Goal: Task Accomplishment & Management: Use online tool/utility

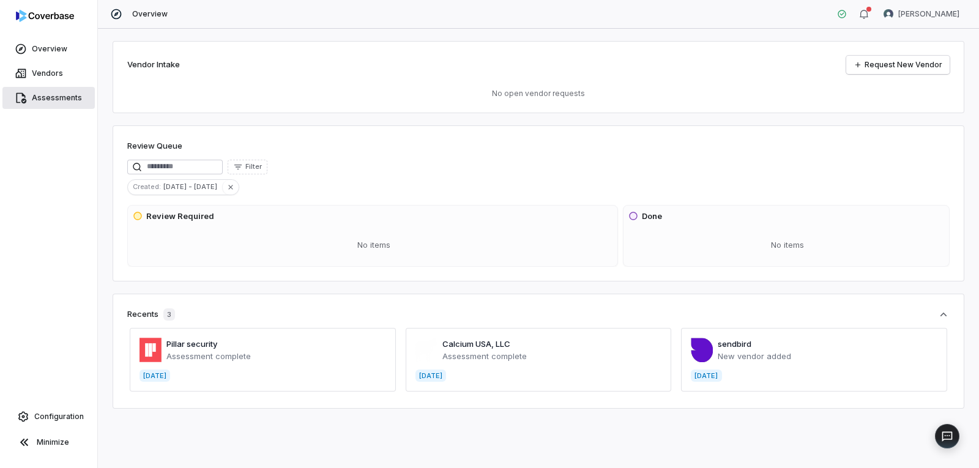
click at [58, 100] on span "Assessments" at bounding box center [57, 98] width 50 height 10
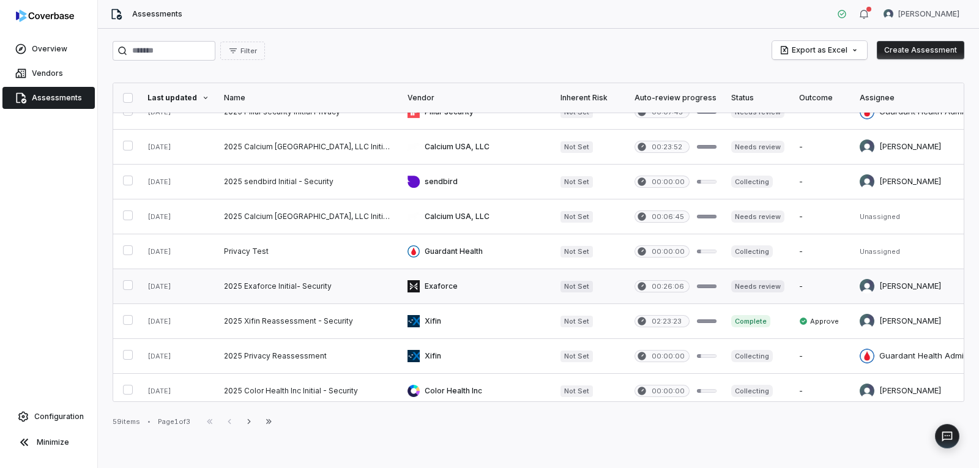
scroll to position [184, 0]
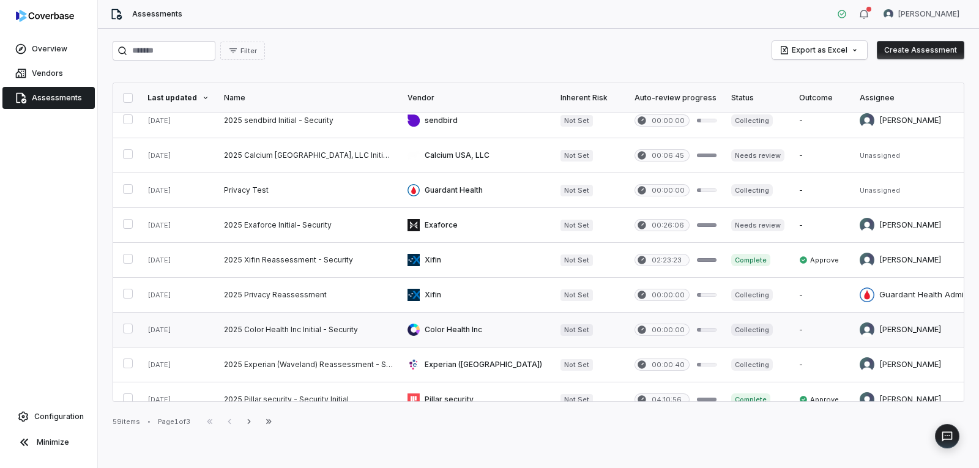
click at [289, 331] on link at bounding box center [309, 330] width 184 height 34
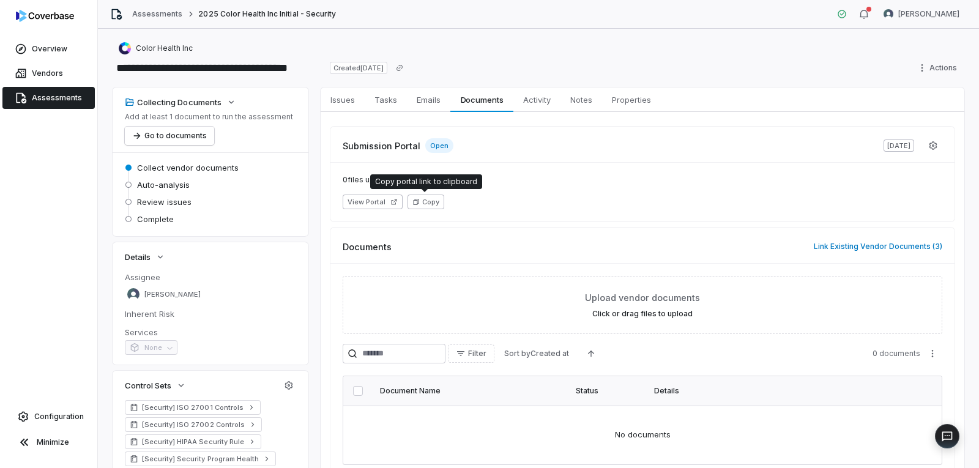
click at [425, 206] on button "Copy" at bounding box center [425, 202] width 37 height 15
click at [182, 135] on button "Go to documents" at bounding box center [169, 136] width 89 height 18
click at [368, 202] on button "View Portal" at bounding box center [373, 202] width 60 height 15
click at [376, 202] on button "View Portal" at bounding box center [373, 202] width 60 height 15
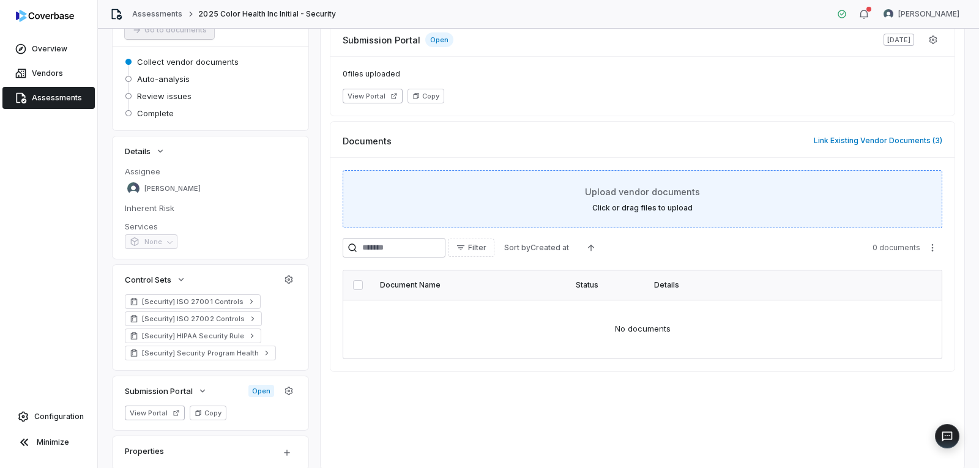
scroll to position [122, 0]
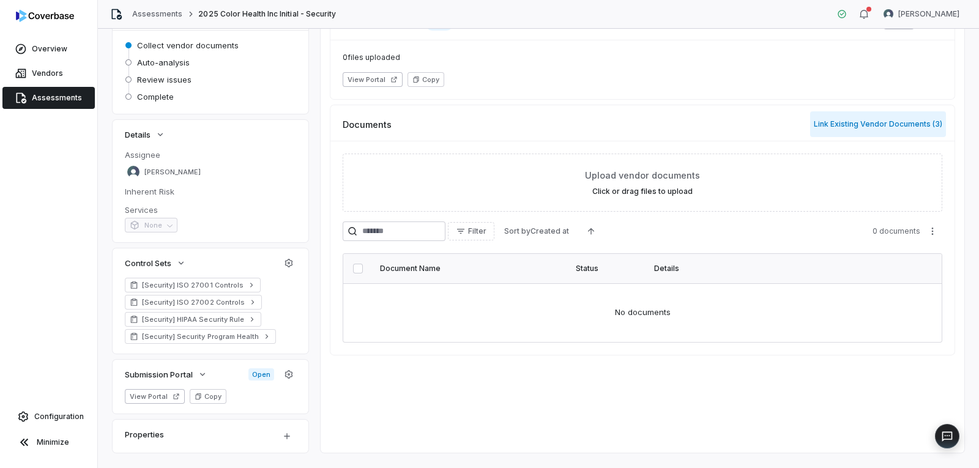
click at [876, 122] on button "Link Existing Vendor Documents ( 3 )" at bounding box center [878, 124] width 136 height 26
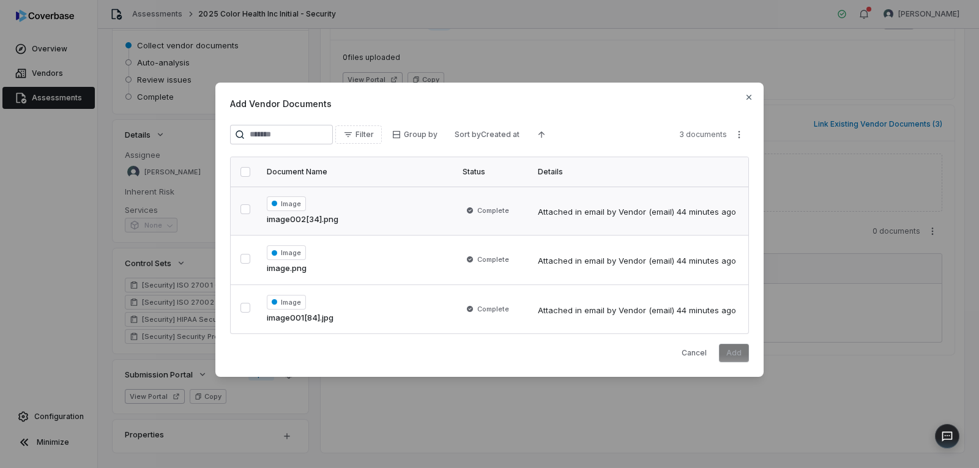
click at [314, 216] on span "image002[34].png" at bounding box center [303, 219] width 72 height 12
drag, startPoint x: 245, startPoint y: 207, endPoint x: 265, endPoint y: 212, distance: 20.2
click at [246, 208] on button "button" at bounding box center [245, 210] width 10 height 10
click at [749, 98] on icon "button" at bounding box center [749, 97] width 10 height 10
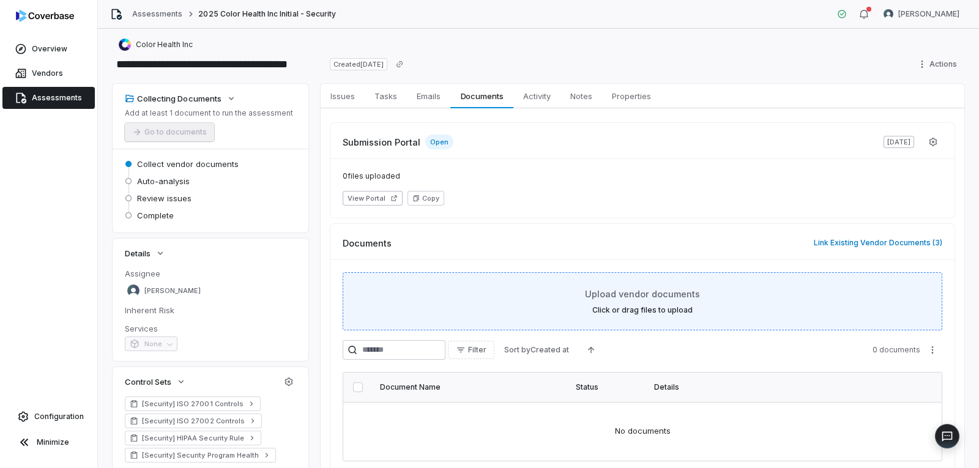
scroll to position [0, 0]
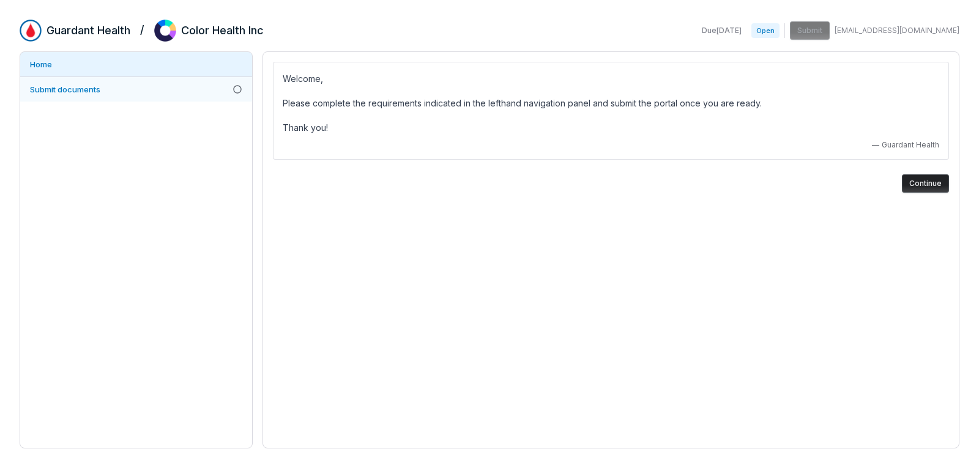
drag, startPoint x: 63, startPoint y: 91, endPoint x: 73, endPoint y: 91, distance: 10.4
click at [63, 92] on span "Submit documents" at bounding box center [65, 89] width 70 height 10
